Goal: Transaction & Acquisition: Purchase product/service

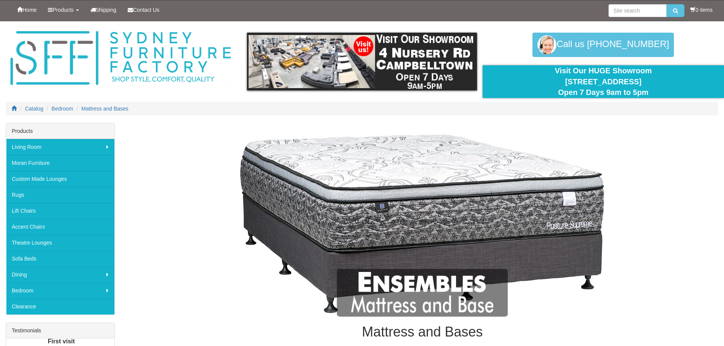
scroll to position [1128, 0]
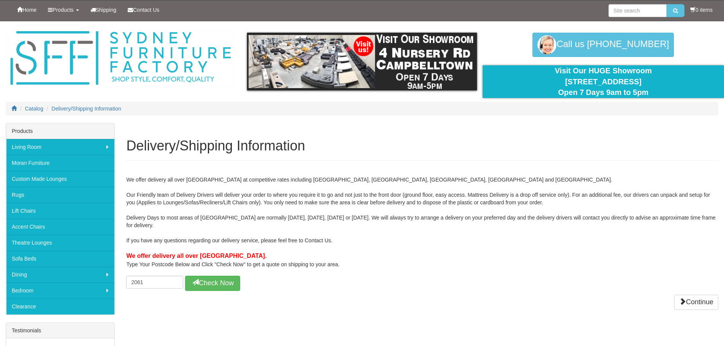
scroll to position [30, 0]
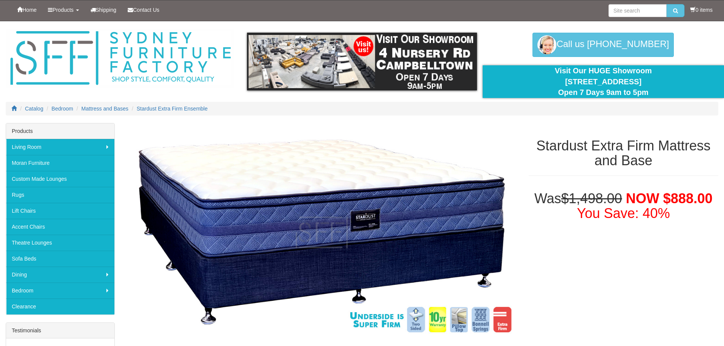
scroll to position [867, 0]
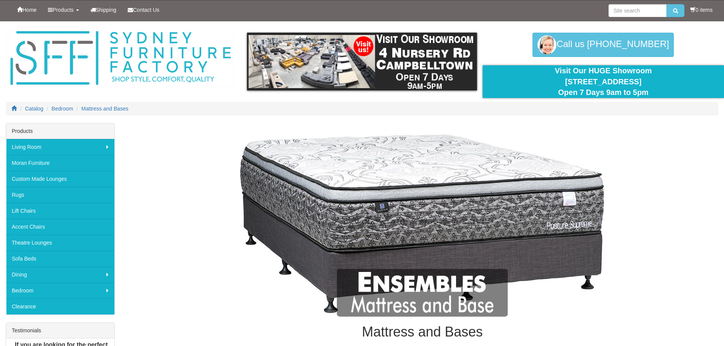
scroll to position [1131, 0]
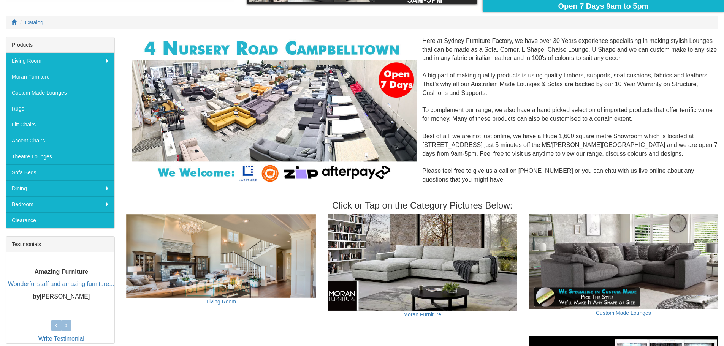
scroll to position [106, 0]
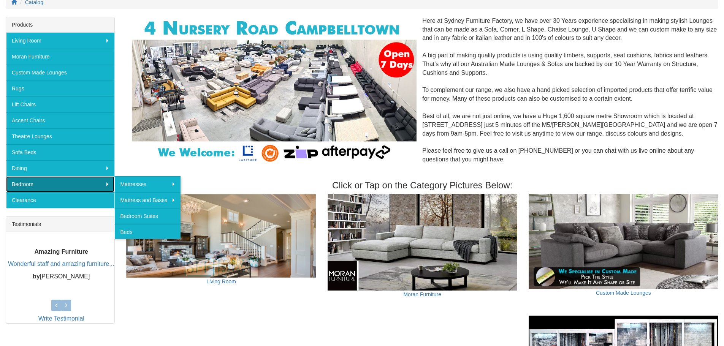
click at [27, 186] on link "Bedroom" at bounding box center [60, 184] width 108 height 16
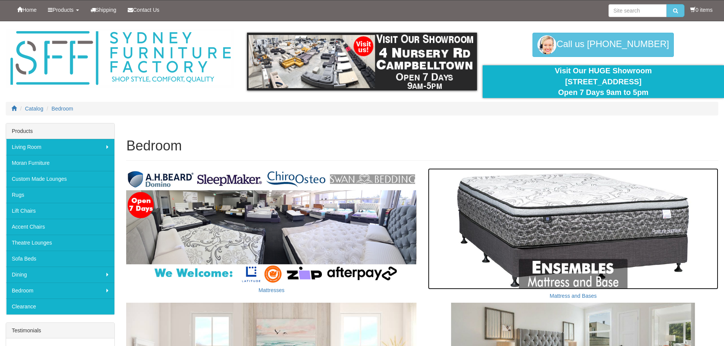
click at [636, 235] on img at bounding box center [573, 228] width 291 height 121
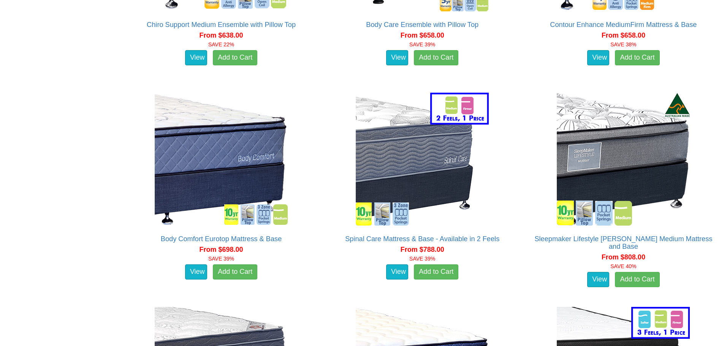
scroll to position [842, 0]
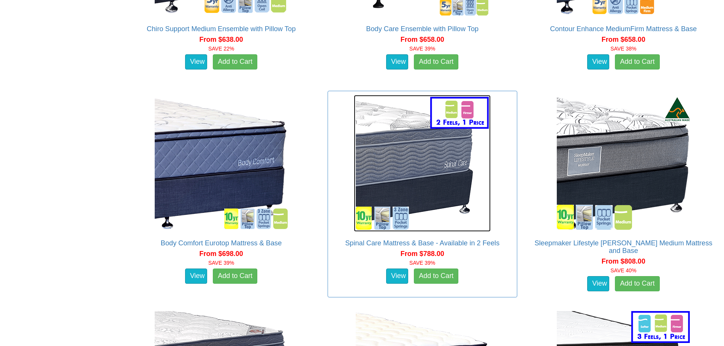
click at [429, 213] on img at bounding box center [422, 163] width 137 height 137
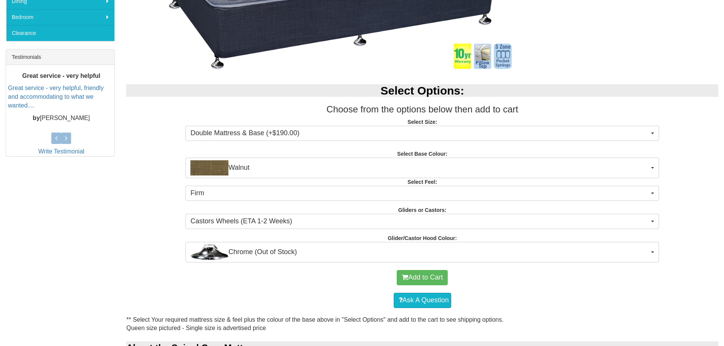
scroll to position [284, 0]
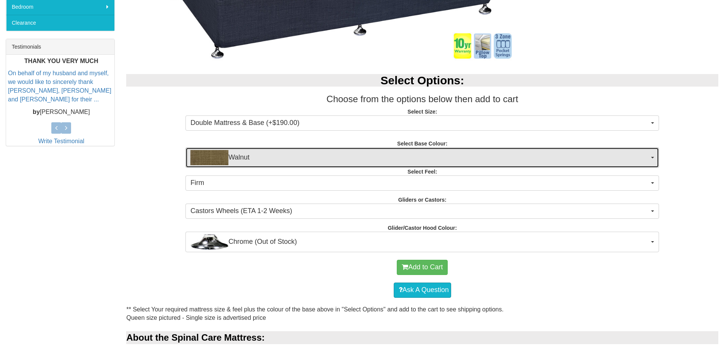
click at [653, 155] on button "Walnut" at bounding box center [423, 158] width 474 height 21
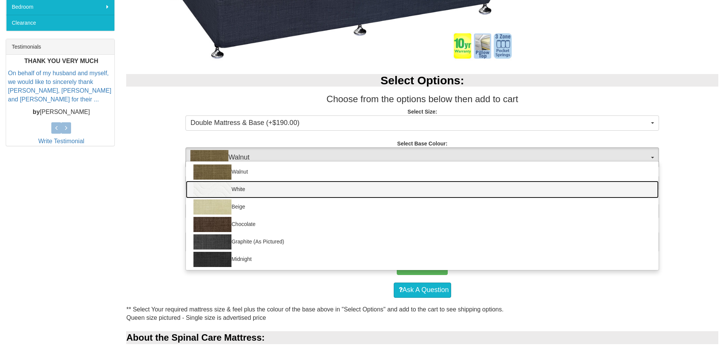
click at [202, 188] on img at bounding box center [213, 189] width 38 height 15
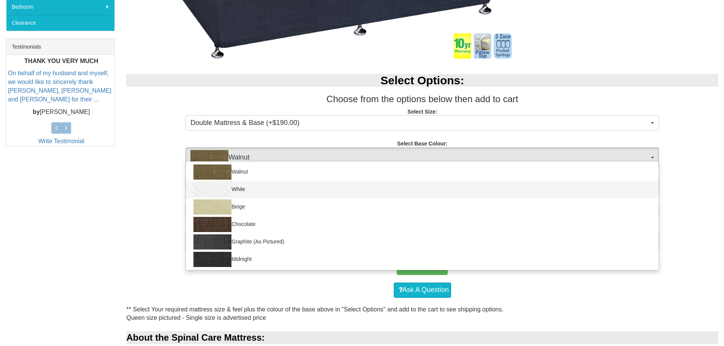
select select "1204"
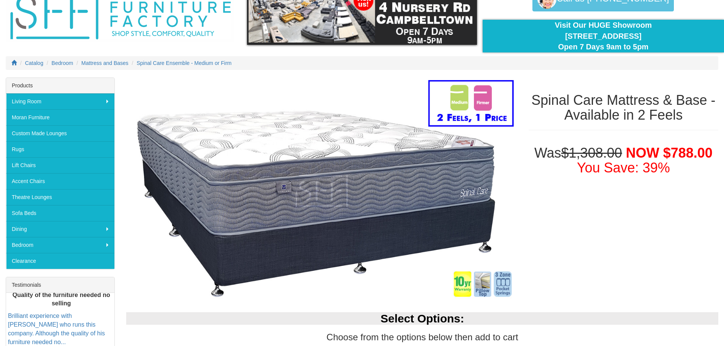
scroll to position [0, 0]
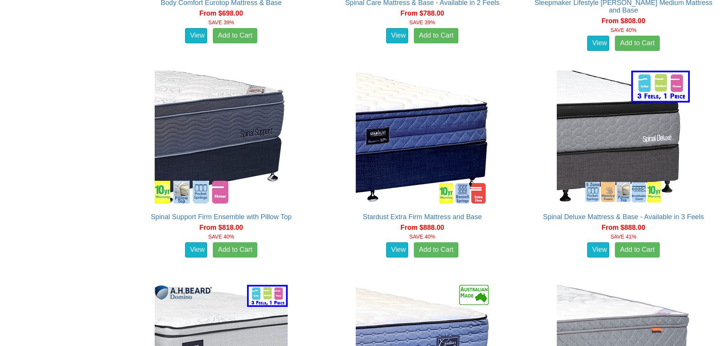
scroll to position [1075, 0]
